Goal: Information Seeking & Learning: Check status

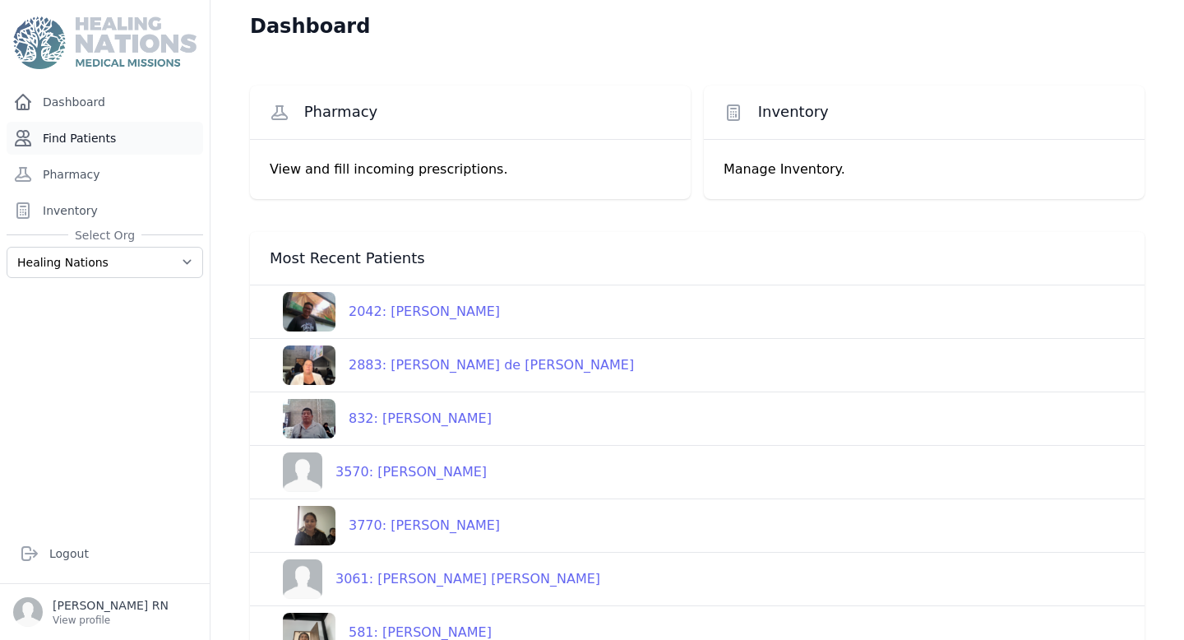
click at [127, 150] on link "Find Patients" at bounding box center [105, 138] width 197 height 33
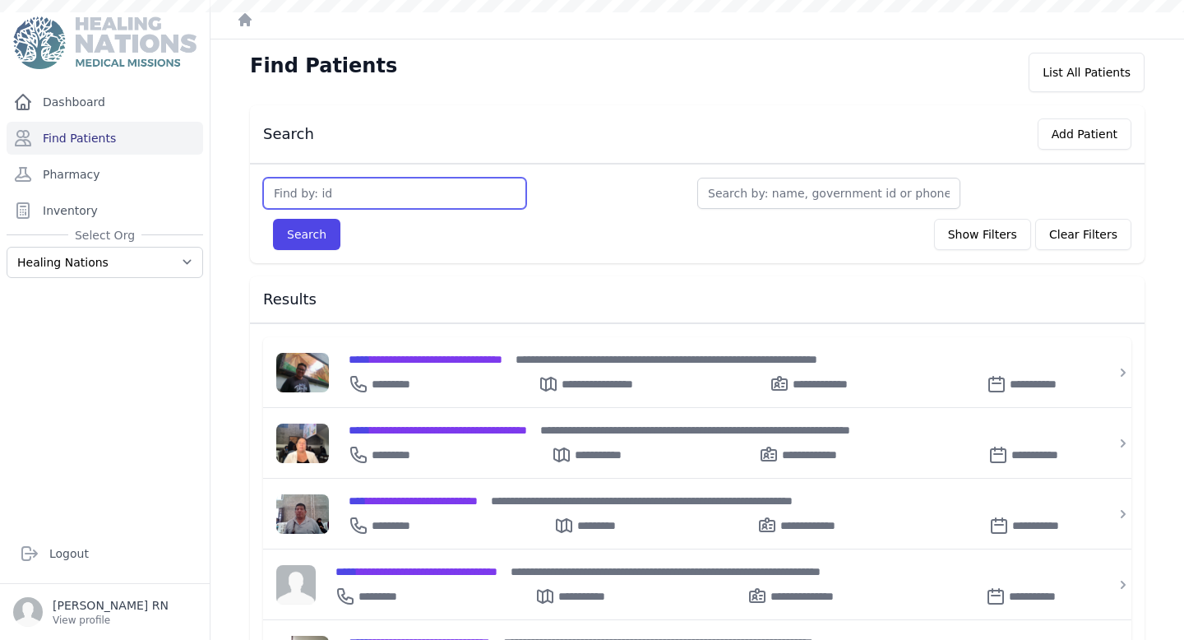
click at [336, 192] on input "text" at bounding box center [394, 193] width 263 height 31
type input "2344"
click at [301, 239] on button "Search" at bounding box center [306, 234] width 67 height 31
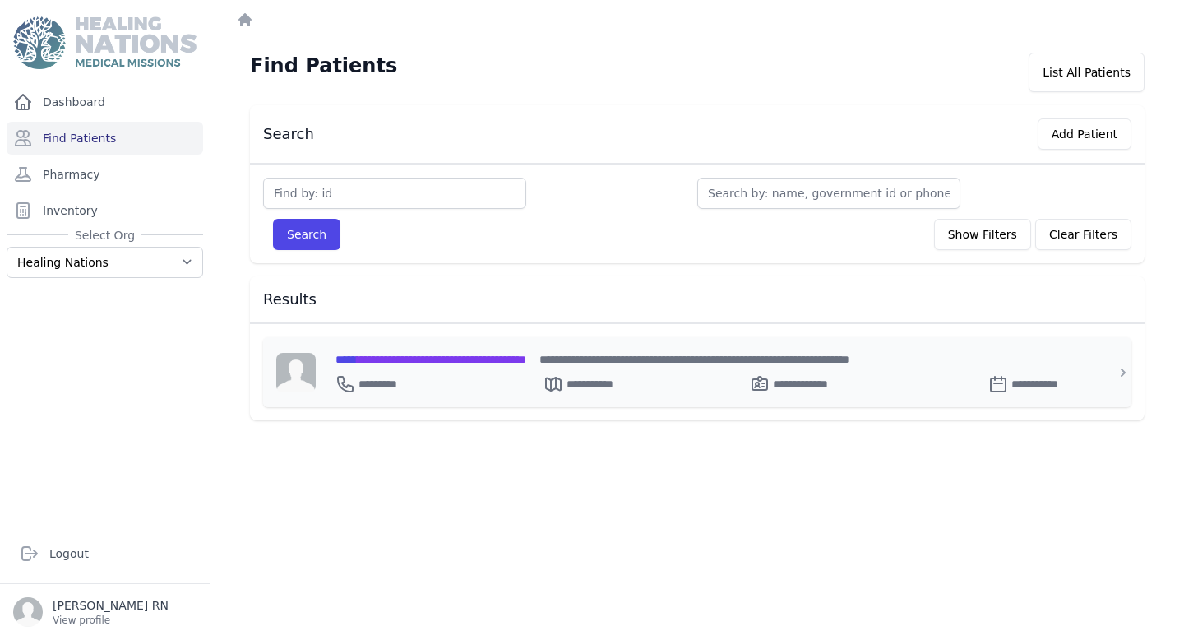
click at [516, 365] on div "**********" at bounding box center [708, 358] width 744 height 17
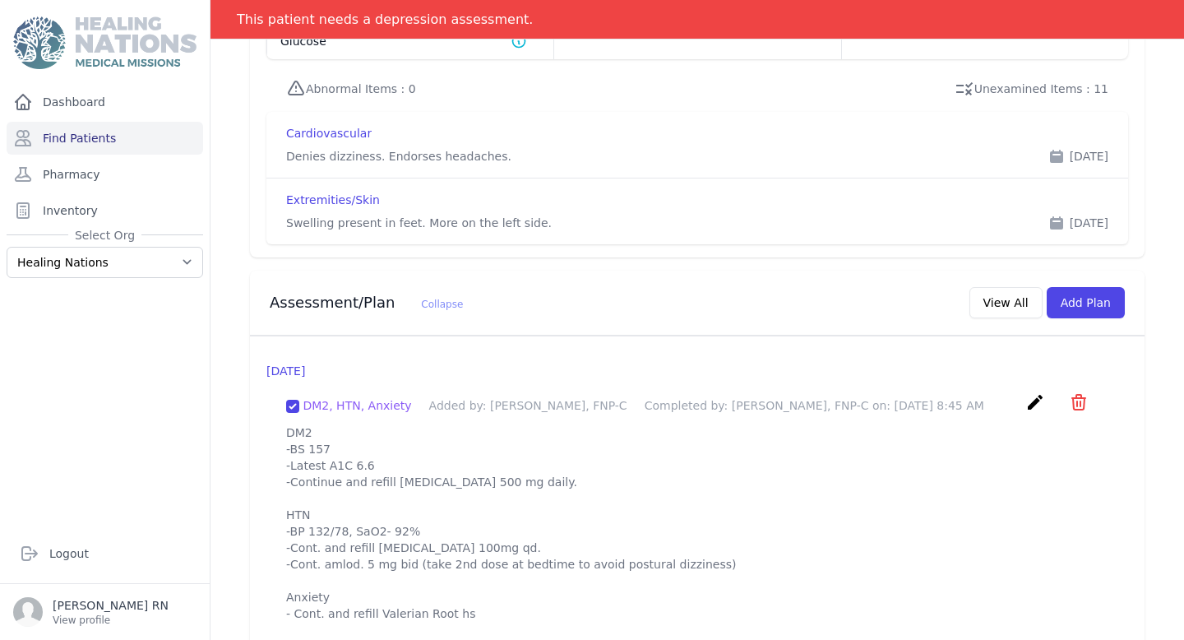
scroll to position [1623, 0]
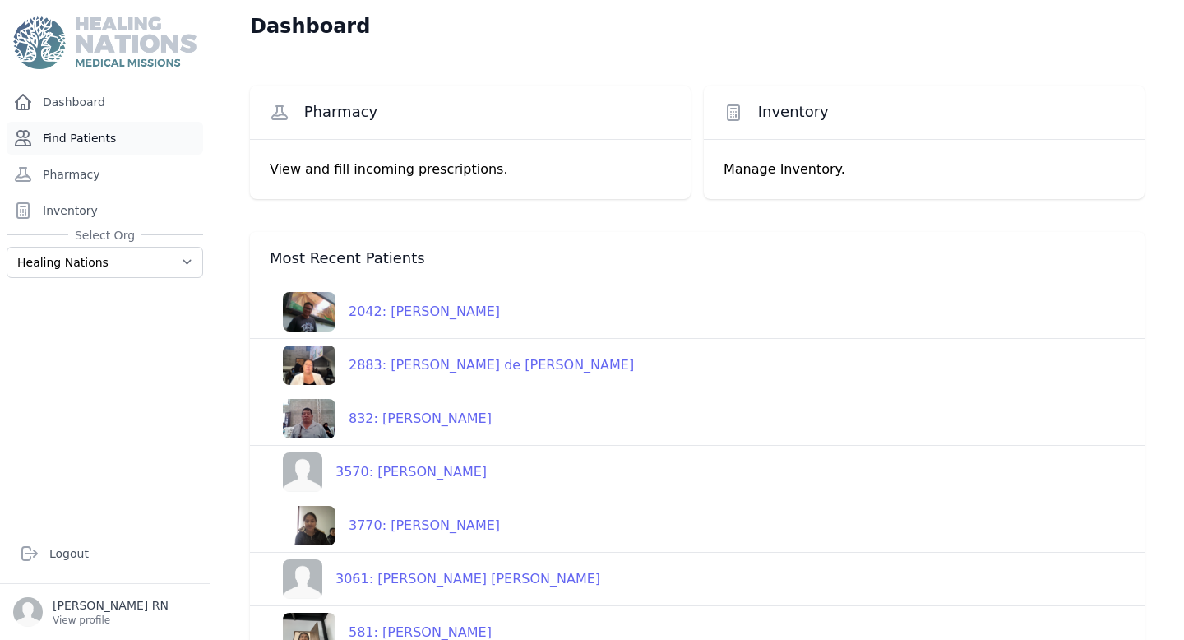
click at [96, 136] on link "Find Patients" at bounding box center [105, 138] width 197 height 33
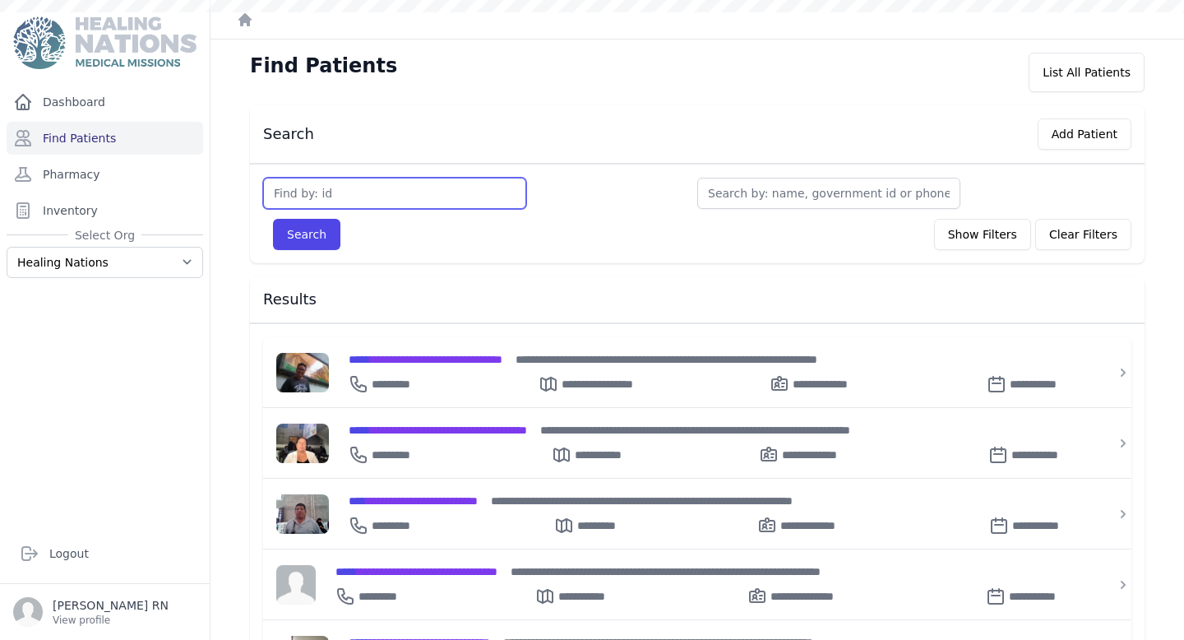
click at [336, 184] on input "text" at bounding box center [394, 193] width 263 height 31
type input "1472"
click at [273, 219] on button "Search" at bounding box center [306, 234] width 67 height 31
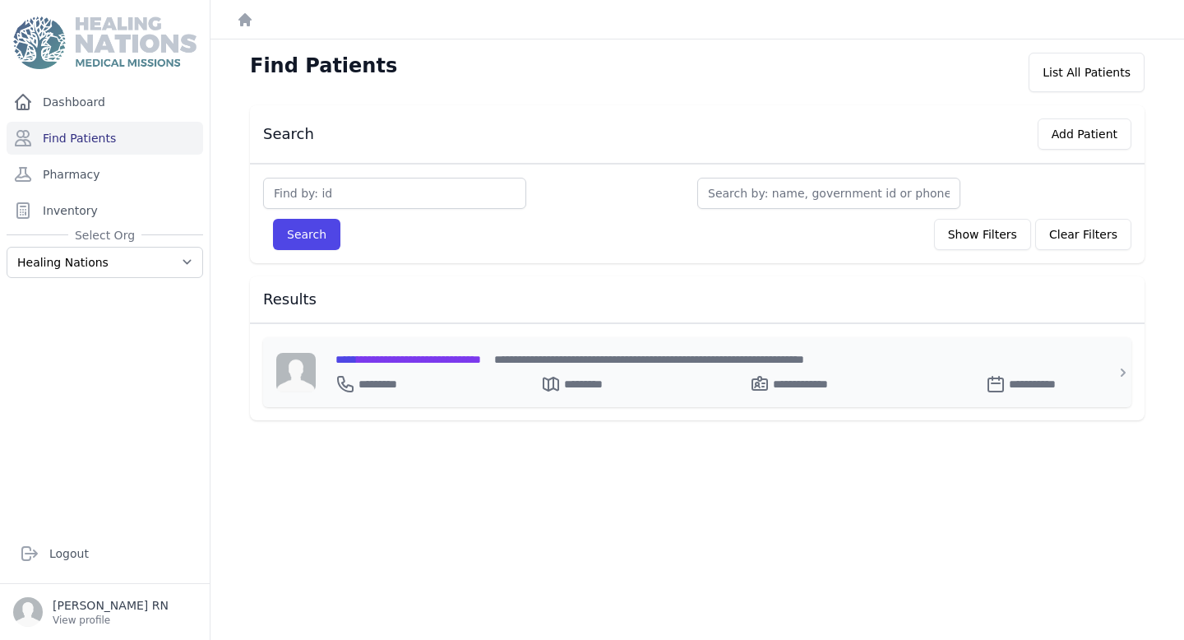
click at [396, 359] on span "**********" at bounding box center [409, 360] width 146 height 12
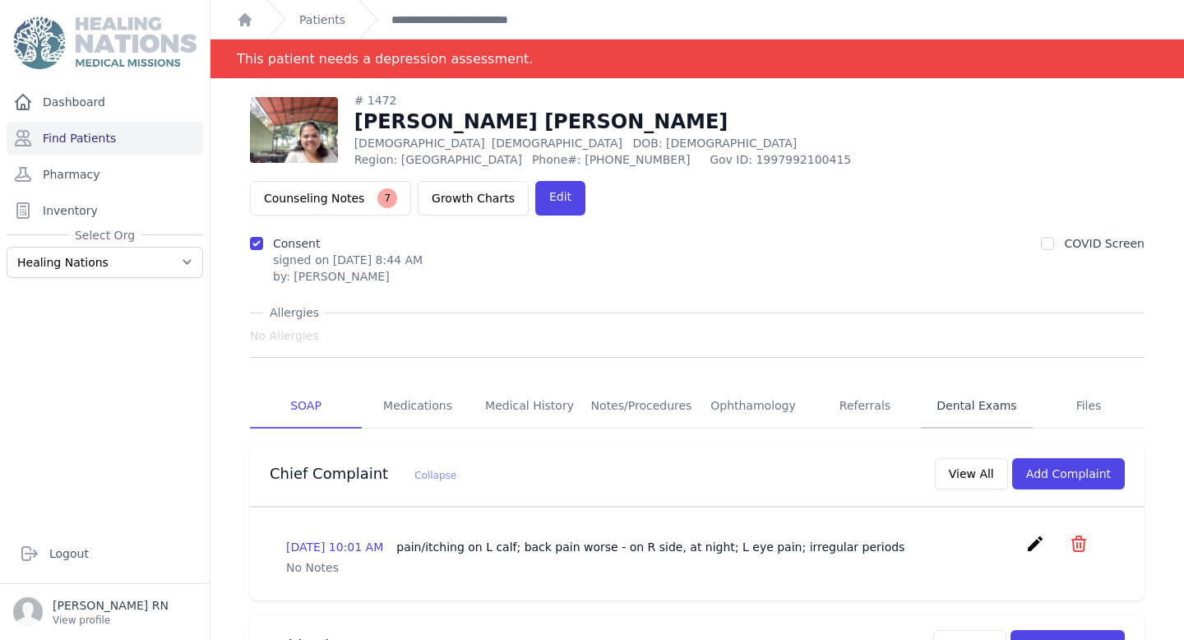
click at [940, 384] on link "Dental Exams" at bounding box center [977, 406] width 112 height 44
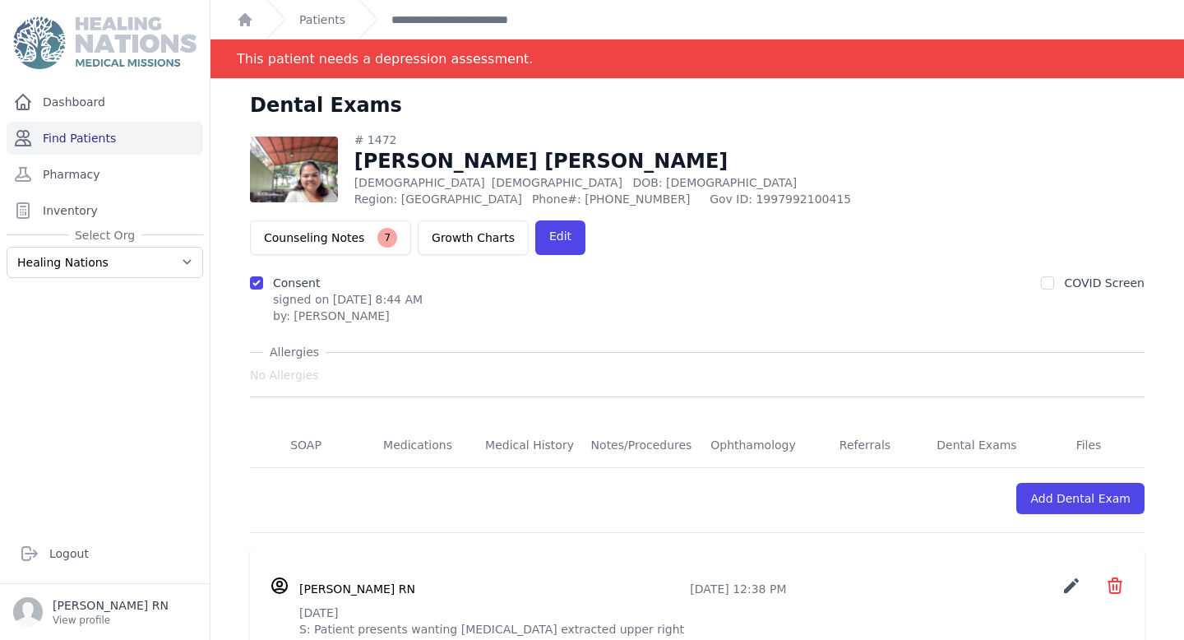
click at [137, 129] on link "Find Patients" at bounding box center [105, 138] width 197 height 33
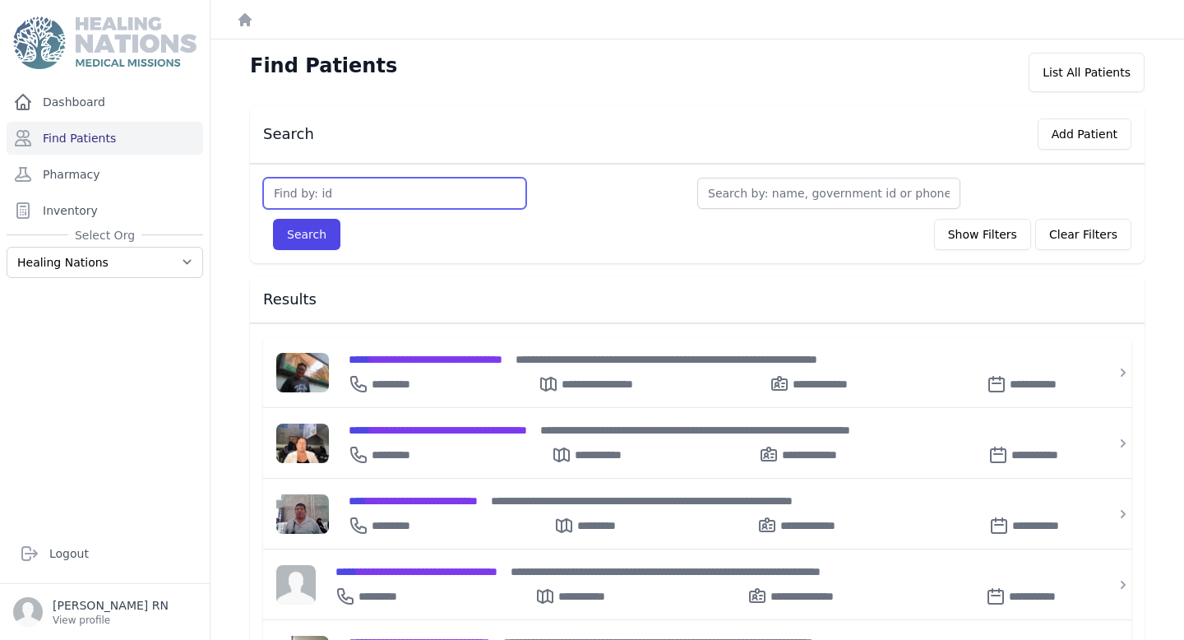
click at [364, 202] on input "text" at bounding box center [394, 193] width 263 height 31
type input "3293"
click at [273, 219] on button "Search" at bounding box center [306, 234] width 67 height 31
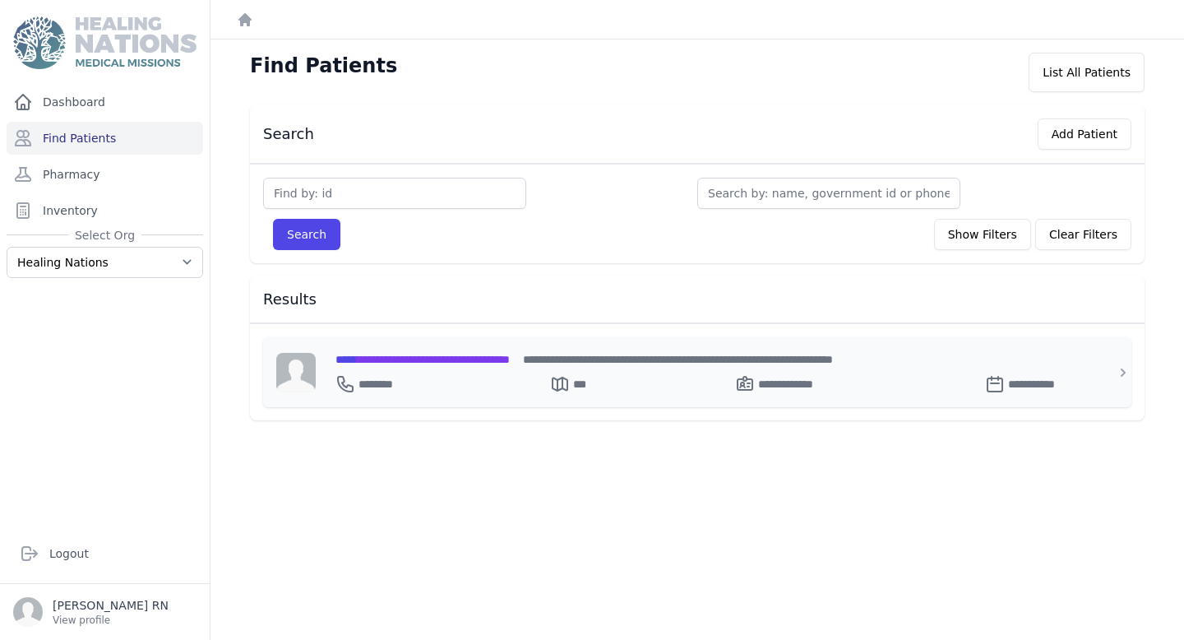
click at [485, 359] on span "**********" at bounding box center [423, 360] width 174 height 12
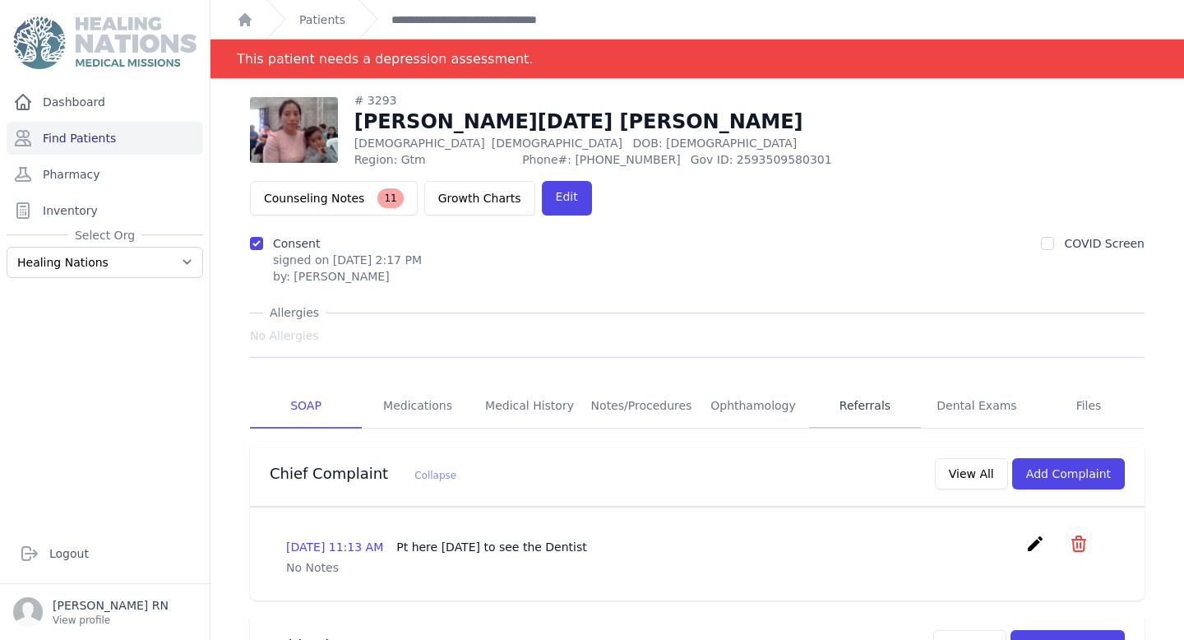
click at [873, 384] on link "Referrals" at bounding box center [865, 406] width 112 height 44
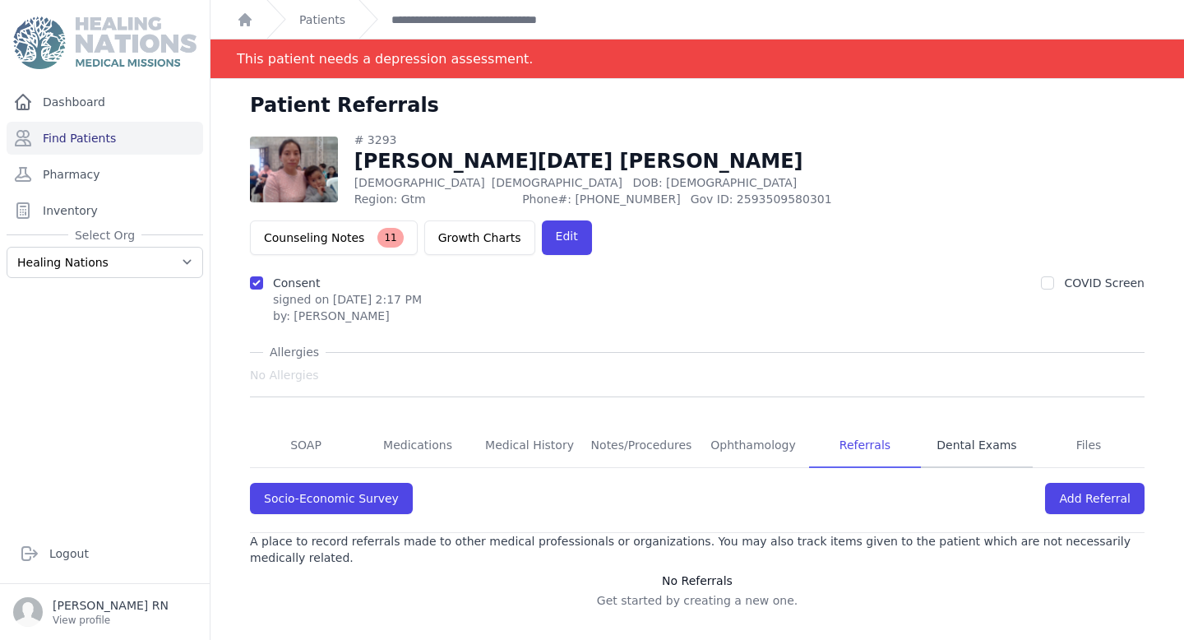
click at [938, 424] on link "Dental Exams" at bounding box center [977, 446] width 112 height 44
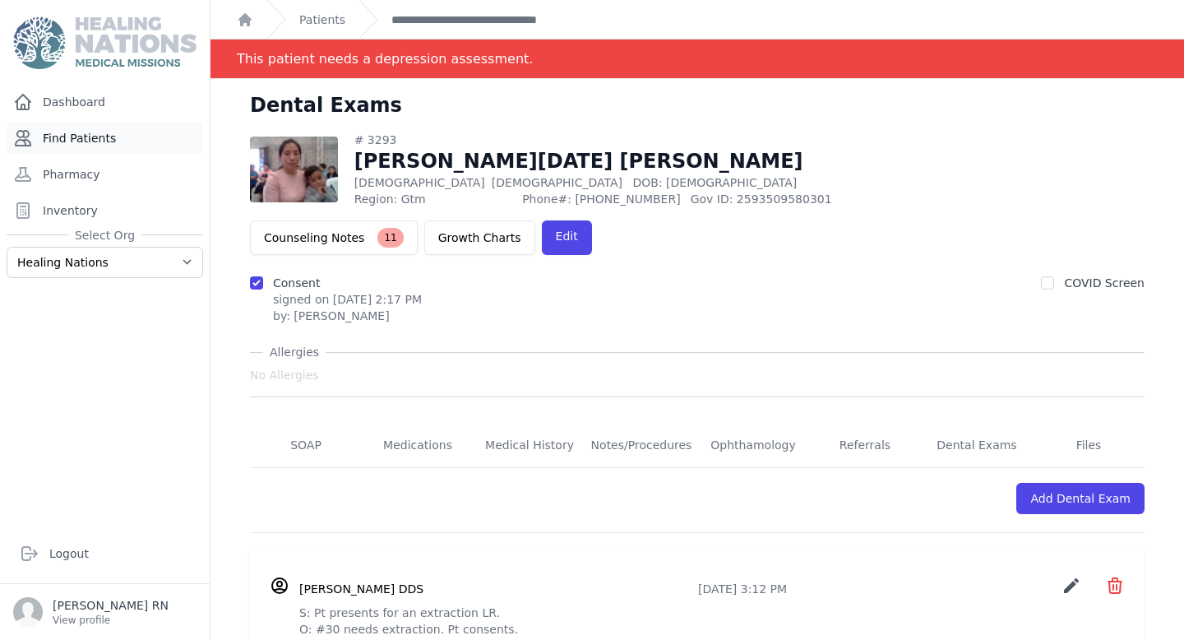
click at [114, 134] on link "Find Patients" at bounding box center [105, 138] width 197 height 33
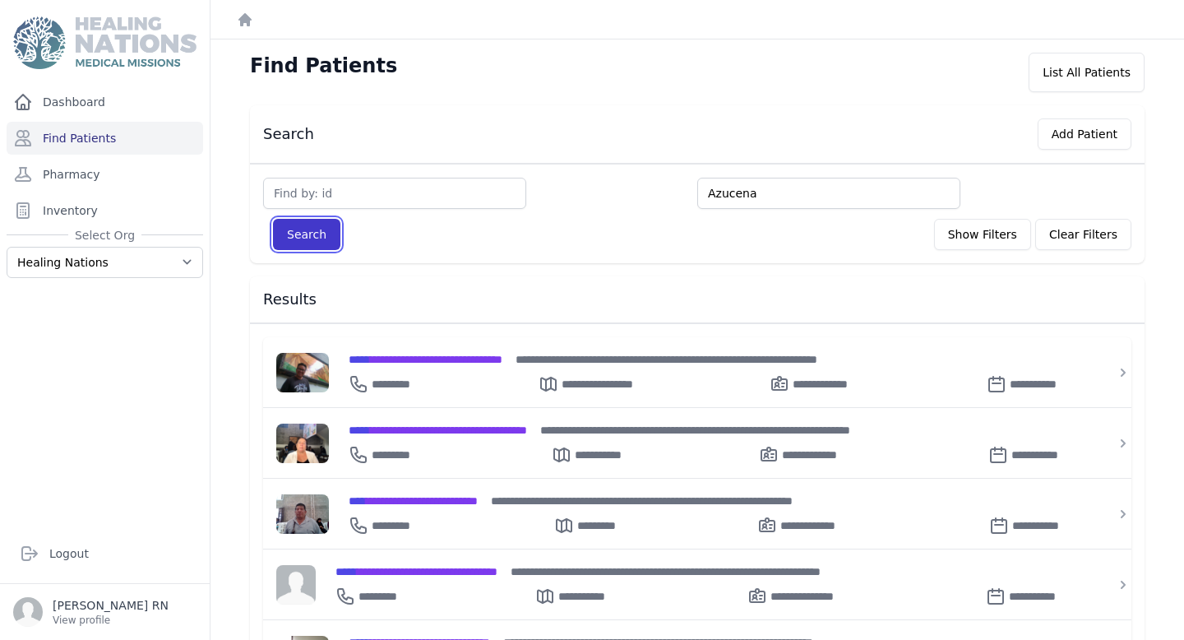
click at [305, 236] on button "Search" at bounding box center [306, 234] width 67 height 31
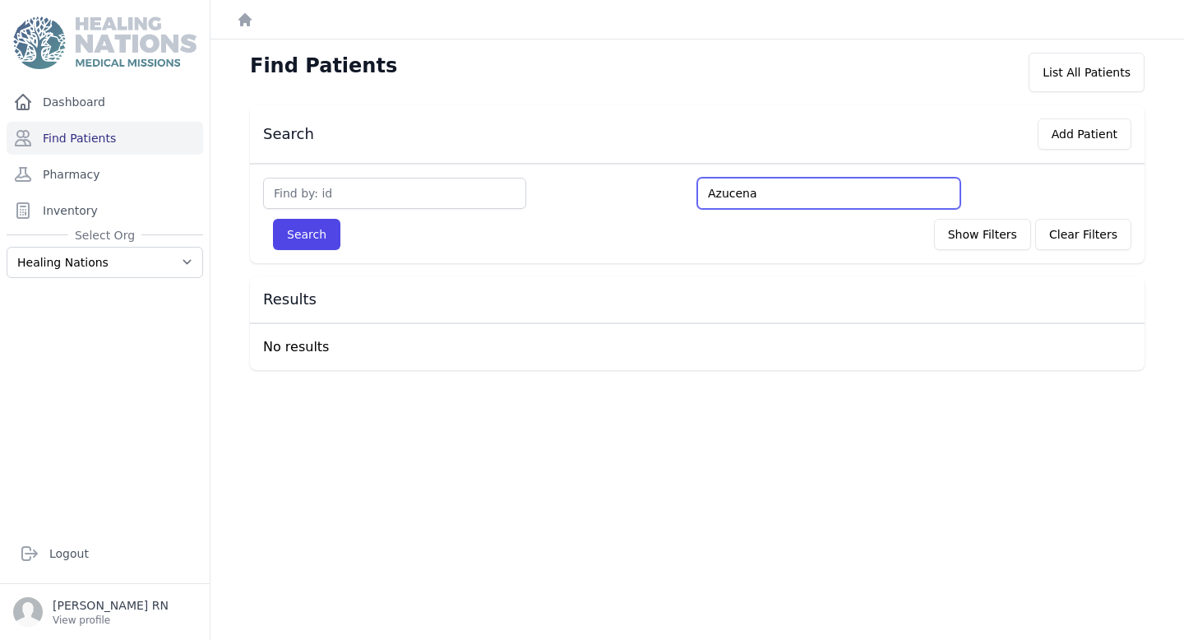
click at [771, 190] on input "Azucena" at bounding box center [828, 193] width 263 height 31
type input "Azucena"
click at [273, 219] on button "Search" at bounding box center [306, 234] width 67 height 31
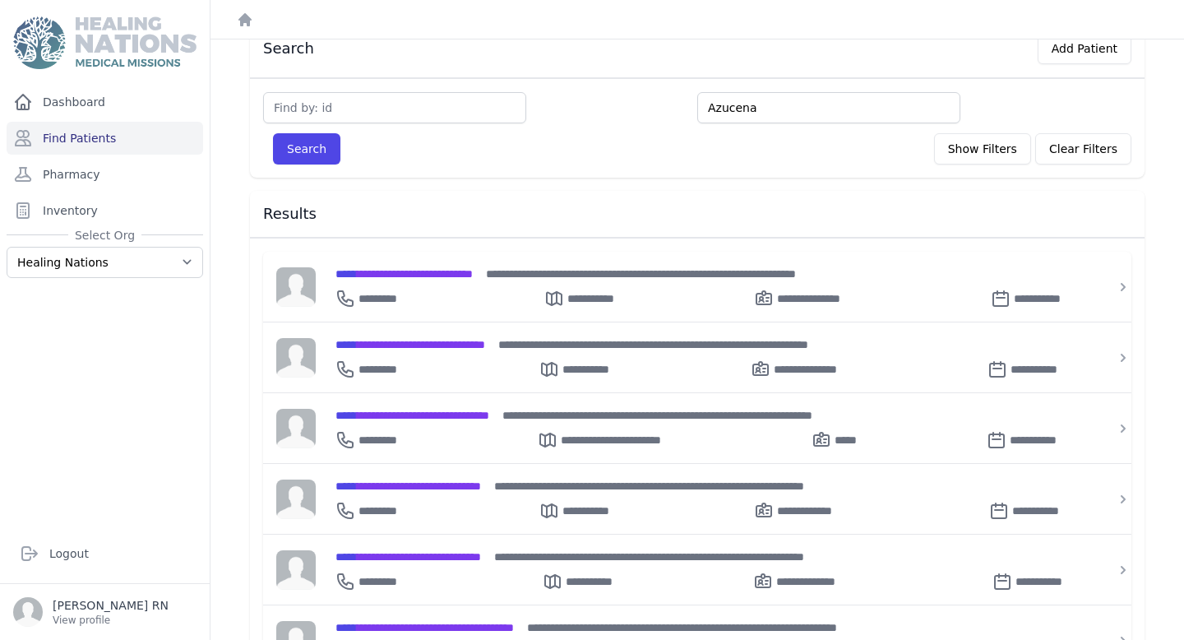
scroll to position [25, 0]
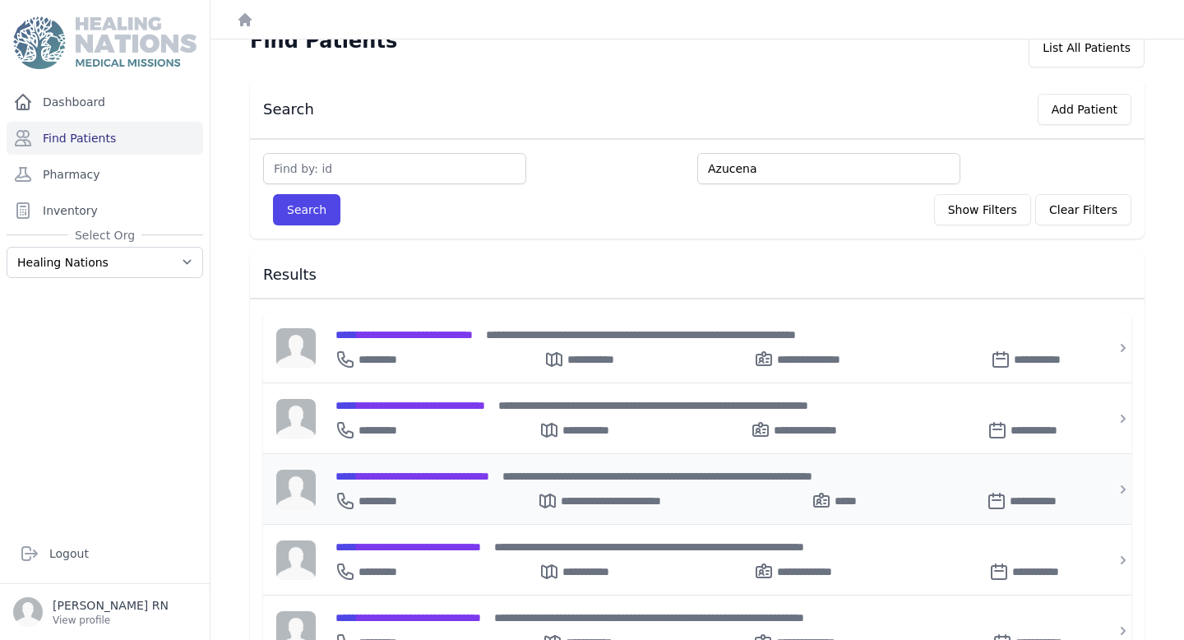
click at [438, 474] on span "**********" at bounding box center [413, 476] width 154 height 12
